Goal: Information Seeking & Learning: Learn about a topic

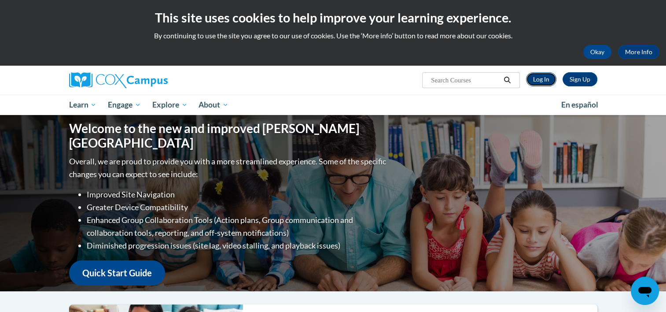
click at [540, 77] on link "Log In" at bounding box center [541, 79] width 30 height 14
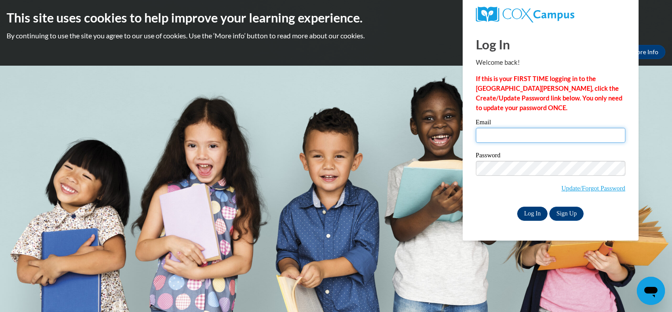
type input "[EMAIL_ADDRESS][PERSON_NAME][DOMAIN_NAME]"
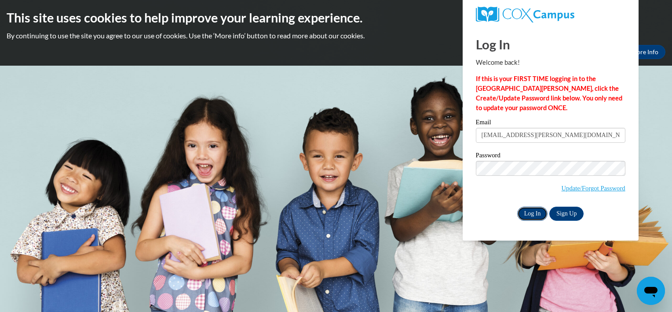
click at [532, 211] on input "Log In" at bounding box center [533, 213] width 31 height 14
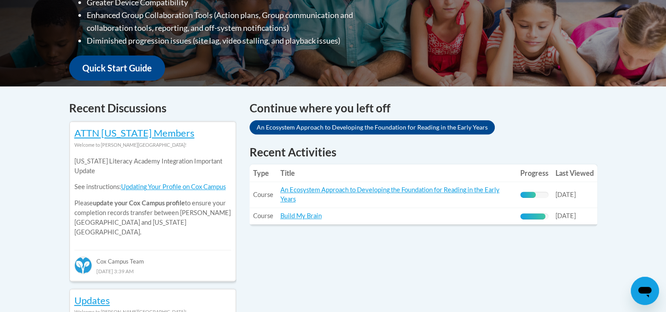
scroll to position [266, 0]
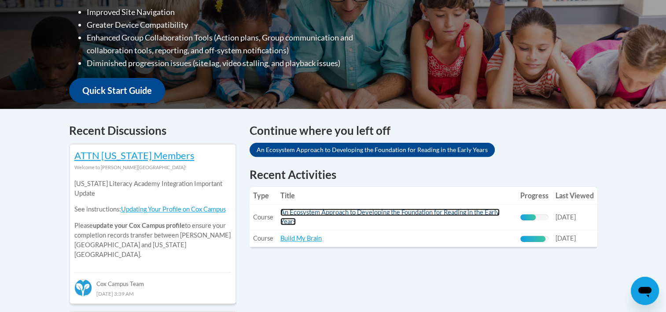
click at [398, 211] on link "An Ecosystem Approach to Developing the Foundation for Reading in the Early Yea…" at bounding box center [389, 216] width 219 height 17
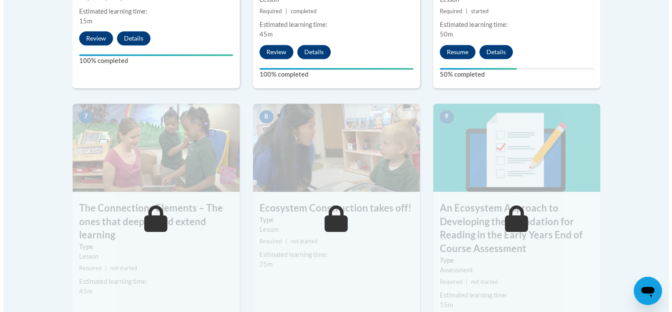
scroll to position [701, 0]
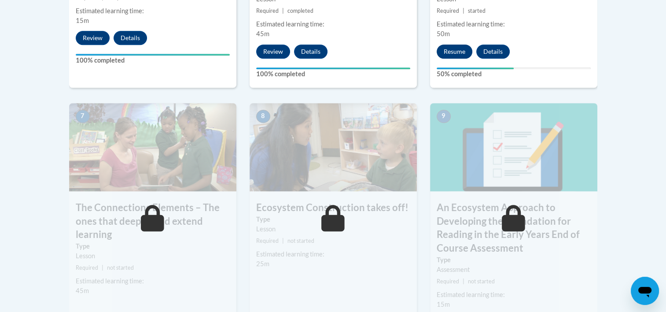
click at [452, 53] on button "Resume" at bounding box center [455, 51] width 36 height 14
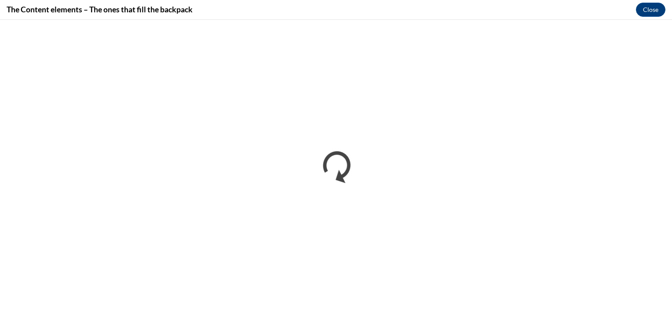
scroll to position [0, 0]
